Goal: Information Seeking & Learning: Learn about a topic

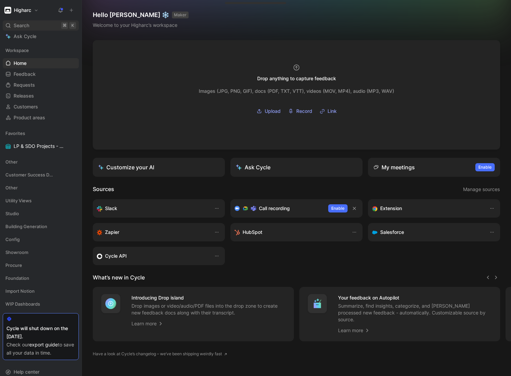
click at [32, 25] on div "Search ⌘ K" at bounding box center [41, 25] width 76 height 10
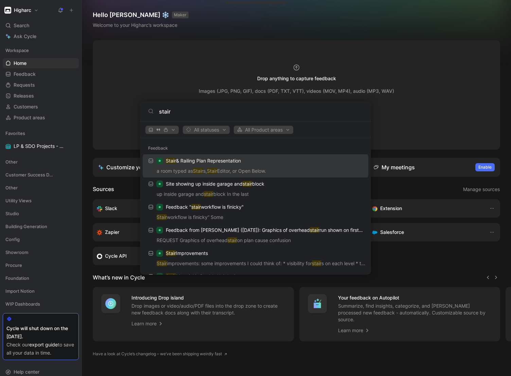
type input "stair"
click at [200, 157] on p "Stair & Railing Plan Representation" at bounding box center [203, 161] width 75 height 8
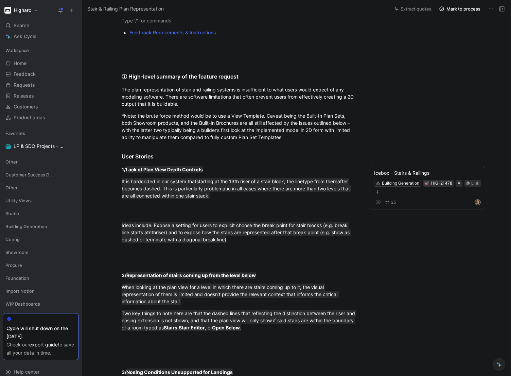
scroll to position [48, 0]
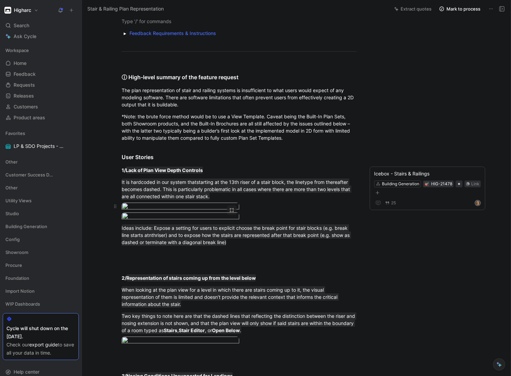
click at [166, 242] on body "Higharc Search ⌘ K Ask Cycle Workspace Home G then H Feedback G then F Requests…" at bounding box center [255, 188] width 511 height 376
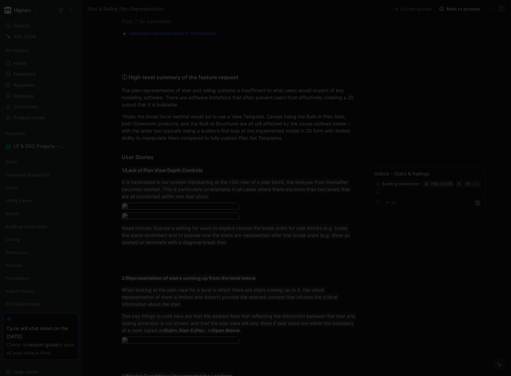
click at [15, 375] on div at bounding box center [255, 376] width 511 height 0
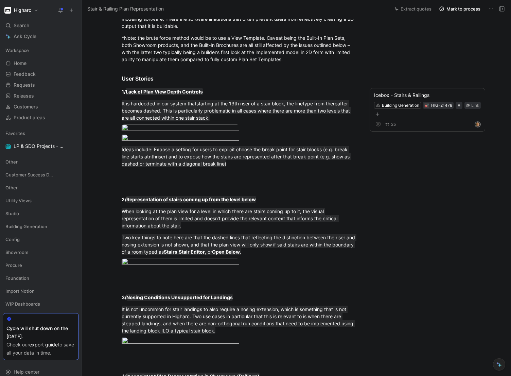
scroll to position [147, 0]
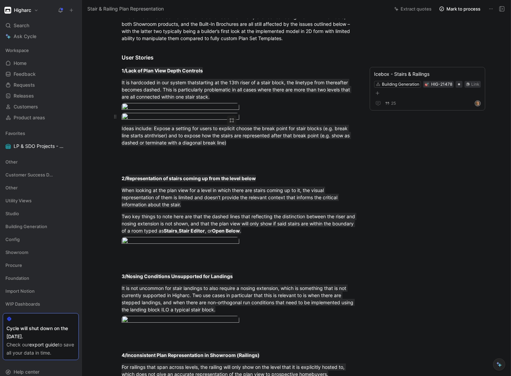
click at [157, 267] on body "Higharc Search ⌘ K Ask Cycle Workspace Home G then H Feedback G then F Requests…" at bounding box center [255, 188] width 511 height 376
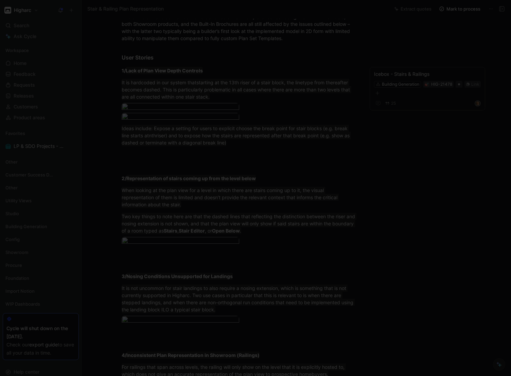
click at [484, 375] on div at bounding box center [255, 376] width 511 height 0
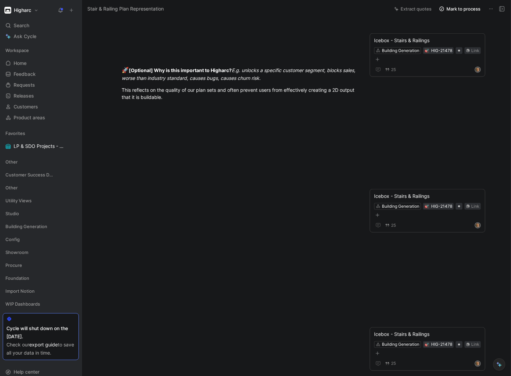
scroll to position [817, 0]
click at [206, 151] on body "Higharc Search ⌘ K Ask Cycle Workspace Home G then H Feedback G then F Requests…" at bounding box center [255, 188] width 511 height 376
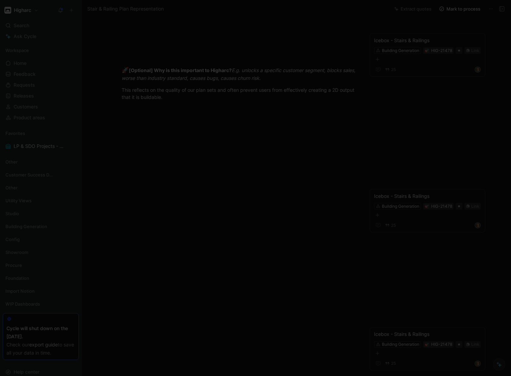
click at [8, 375] on div at bounding box center [255, 376] width 511 height 0
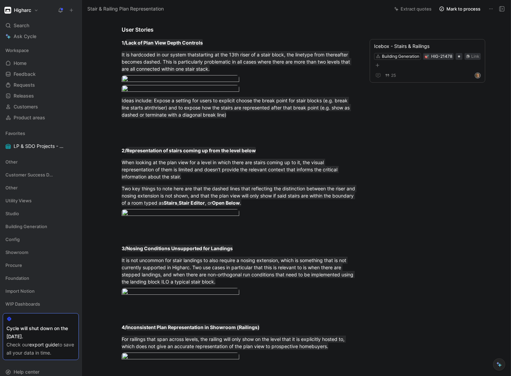
scroll to position [175, 0]
click at [161, 137] on body "Higharc Search ⌘ K Ask Cycle Workspace Home G then H Feedback G then F Requests…" at bounding box center [255, 188] width 511 height 376
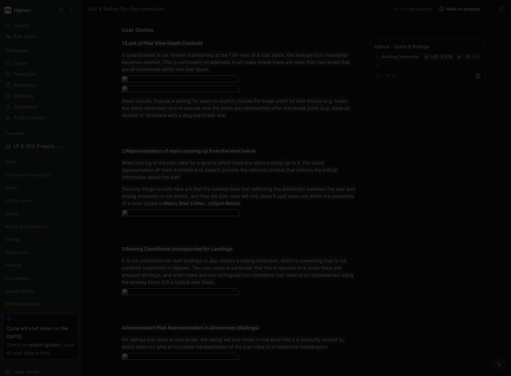
click at [20, 375] on div at bounding box center [255, 376] width 511 height 0
